Goal: Task Accomplishment & Management: Manage account settings

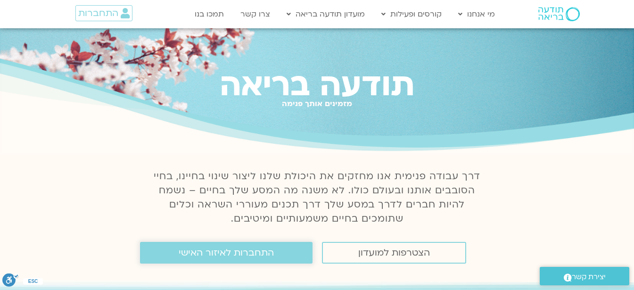
click at [234, 258] on span "התחברות לאיזור האישי" at bounding box center [226, 252] width 95 height 10
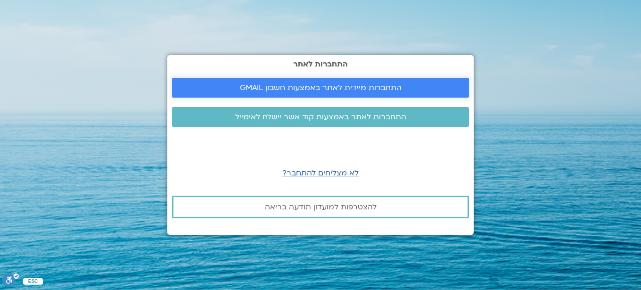
click at [291, 91] on span "התחברות מיידית לאתר באמצעות חשבון GMAIL" at bounding box center [321, 87] width 162 height 8
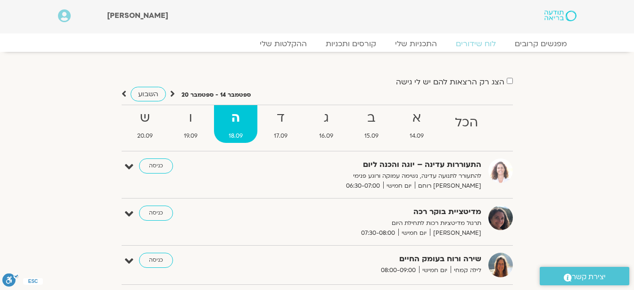
scroll to position [254, 0]
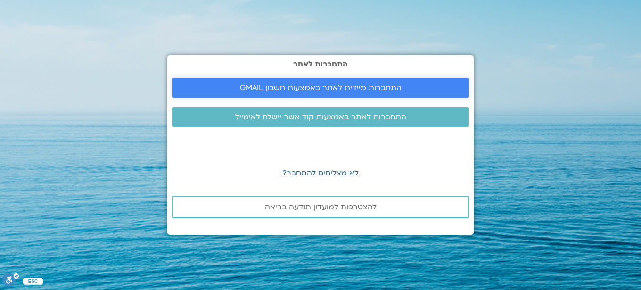
click at [295, 87] on span "התחברות מיידית לאתר באמצעות חשבון GMAIL" at bounding box center [321, 87] width 162 height 8
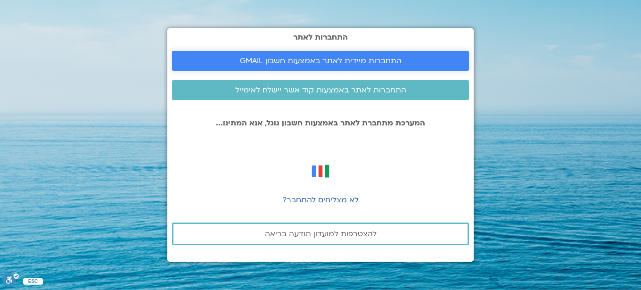
click at [247, 61] on span "התחברות מיידית לאתר באמצעות חשבון GMAIL" at bounding box center [321, 61] width 162 height 8
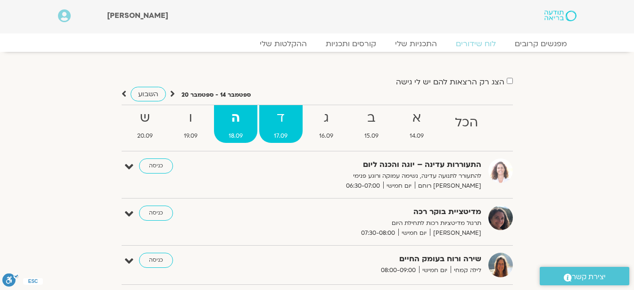
click at [272, 115] on strong "ד" at bounding box center [280, 117] width 43 height 21
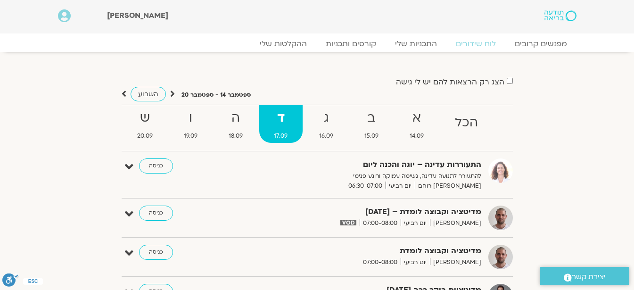
scroll to position [254, 0]
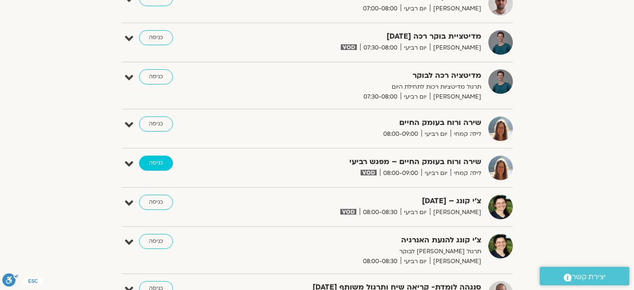
click at [148, 167] on link "כניסה" at bounding box center [156, 163] width 34 height 15
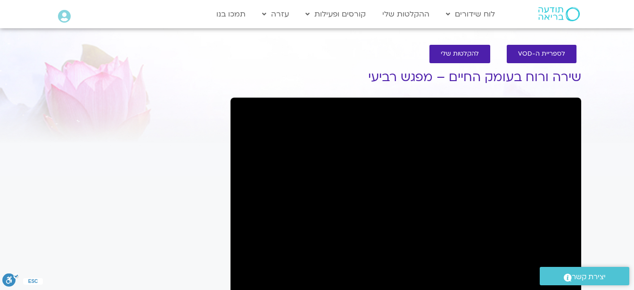
scroll to position [5, 0]
